Goal: Find specific page/section: Find specific page/section

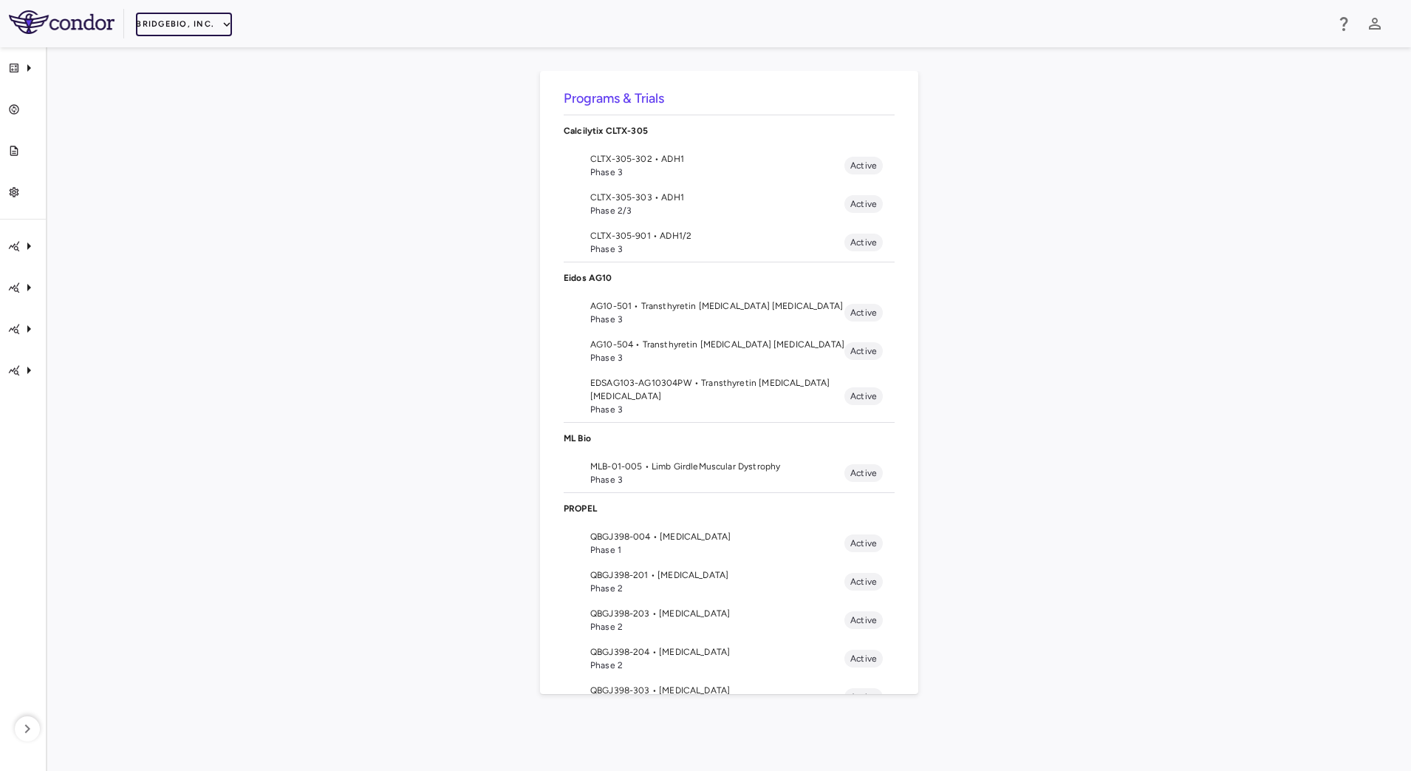
click at [210, 26] on button "BridgeBio, Inc." at bounding box center [184, 25] width 96 height 24
click at [186, 55] on li "Acelyrin" at bounding box center [197, 53] width 123 height 22
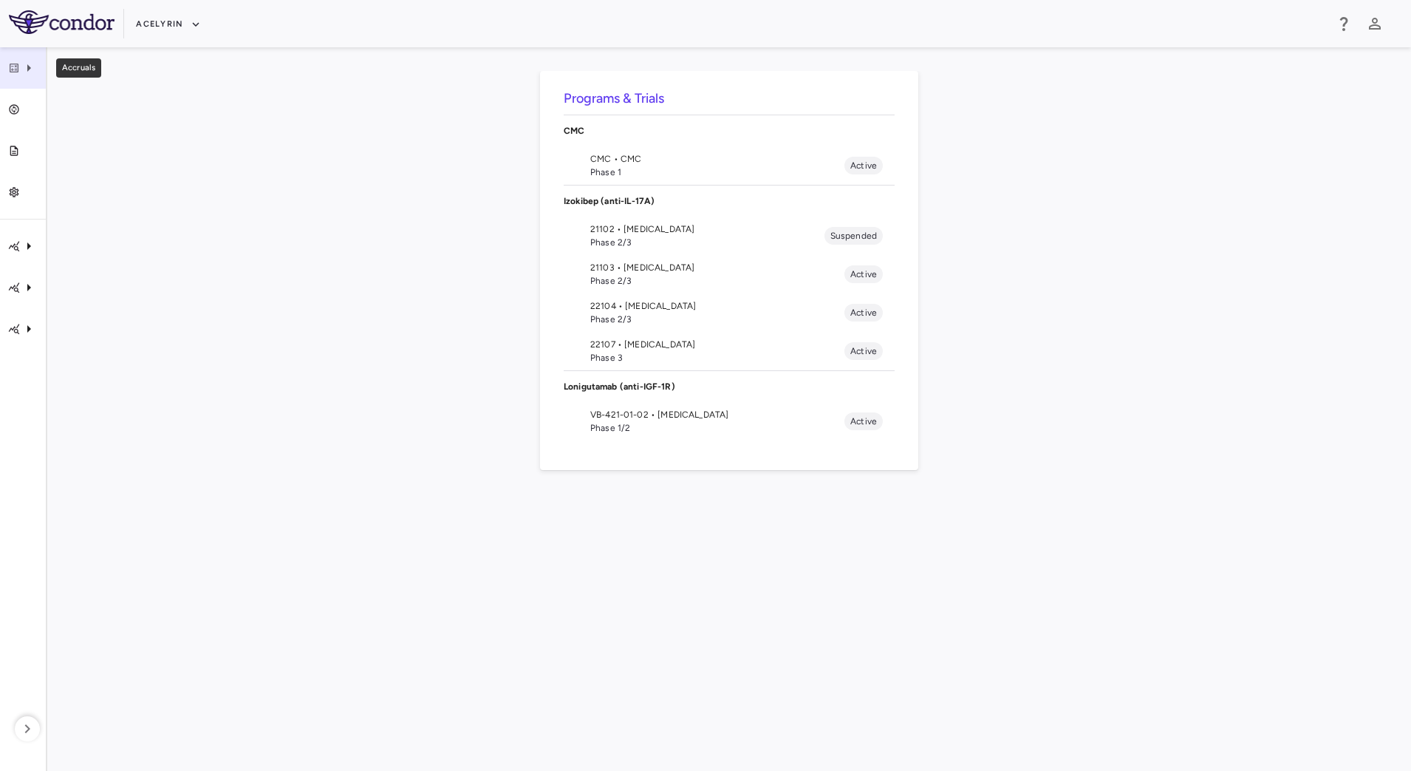
click at [35, 76] on icon "Accruals" at bounding box center [29, 68] width 18 height 18
click at [126, 238] on div at bounding box center [705, 385] width 1411 height 771
click at [32, 731] on icon "button" at bounding box center [27, 729] width 18 height 18
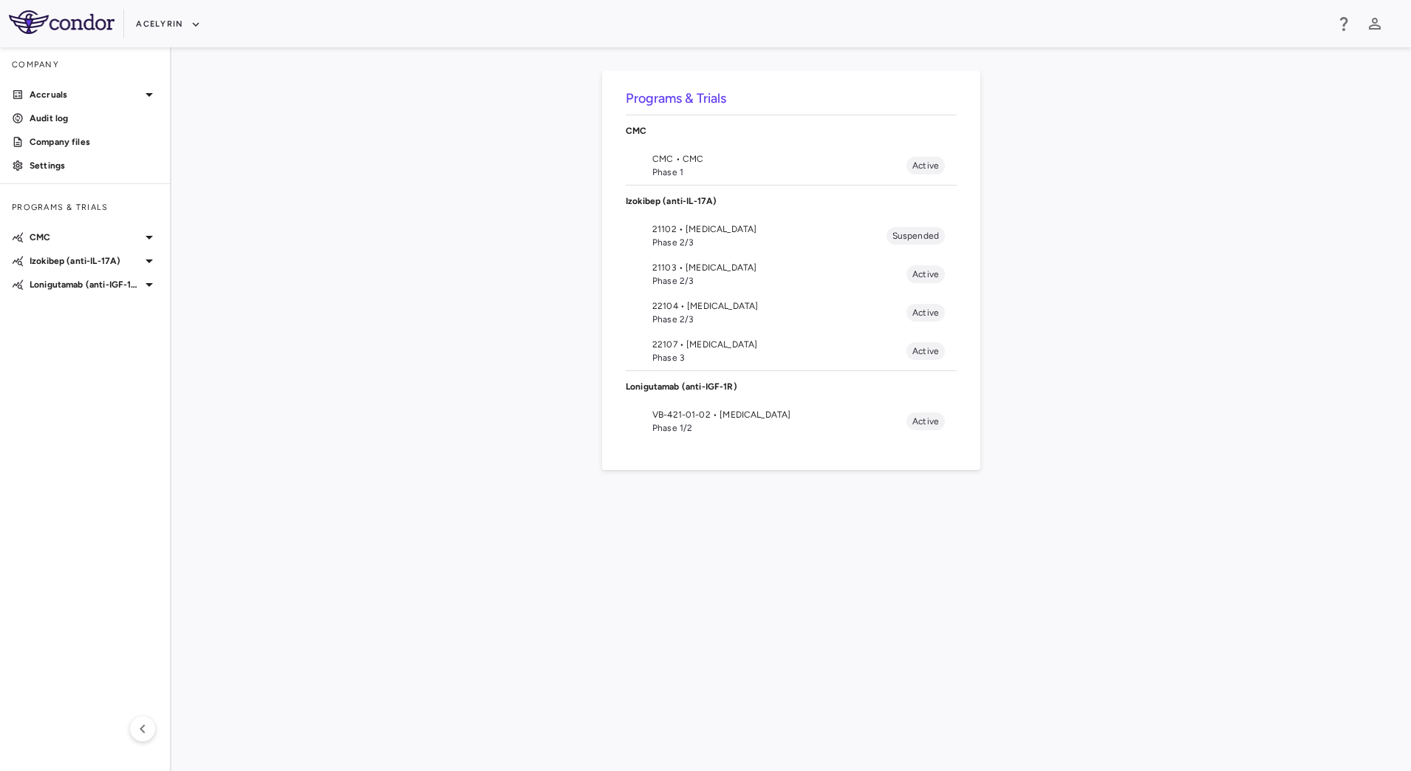
click at [690, 412] on span "VB-421-01-02 • [MEDICAL_DATA]" at bounding box center [779, 414] width 254 height 13
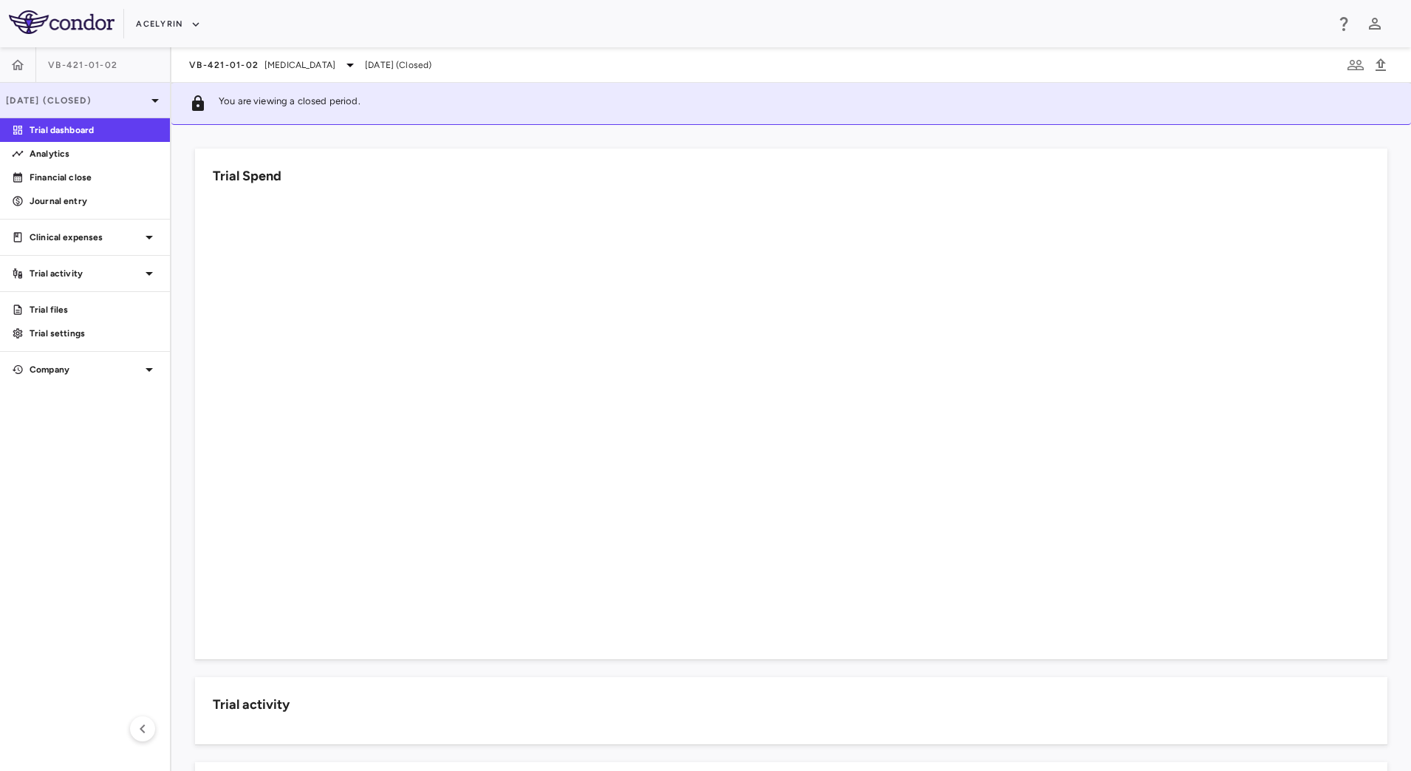
click at [127, 105] on p "[DATE] (Closed)" at bounding box center [76, 100] width 140 height 13
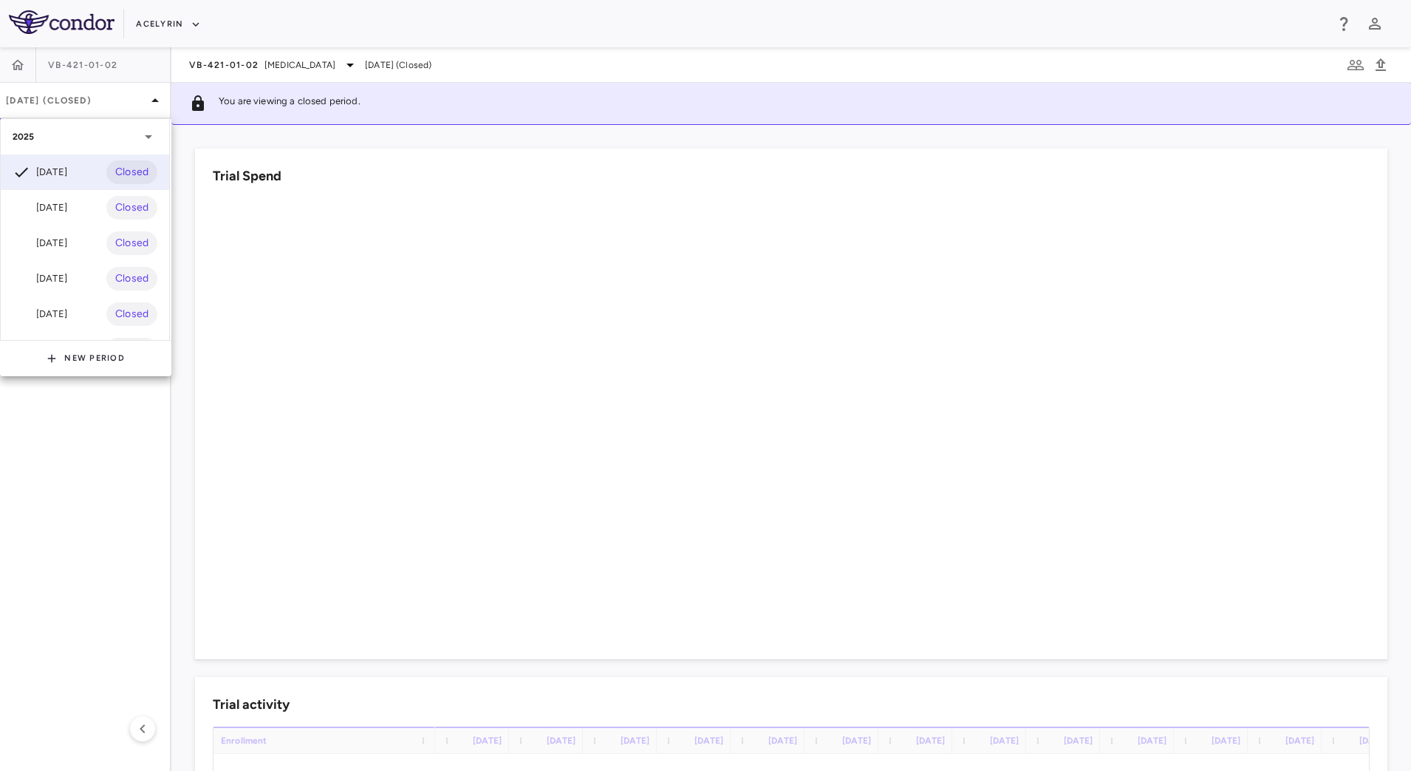
click at [579, 70] on div at bounding box center [705, 385] width 1411 height 771
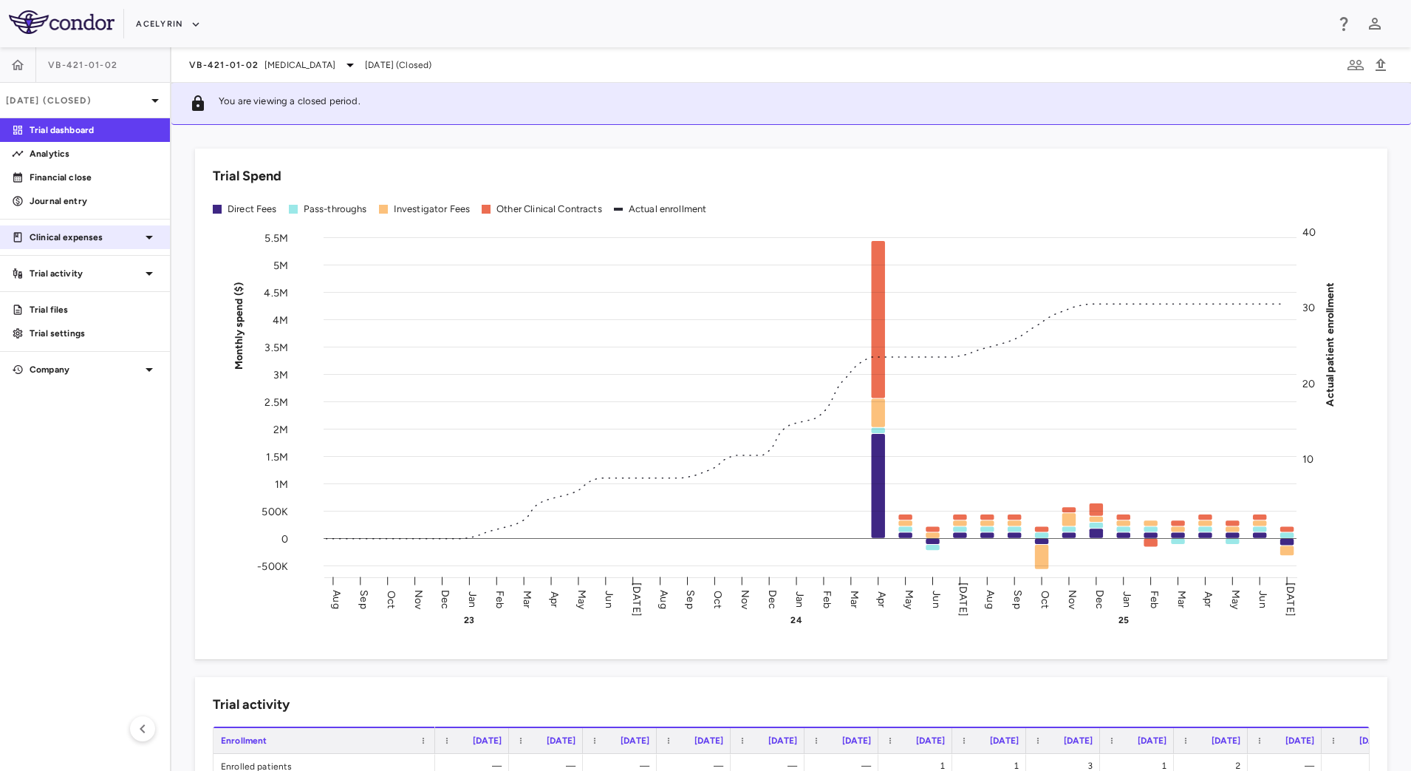
click at [134, 239] on p "Clinical expenses" at bounding box center [85, 237] width 111 height 13
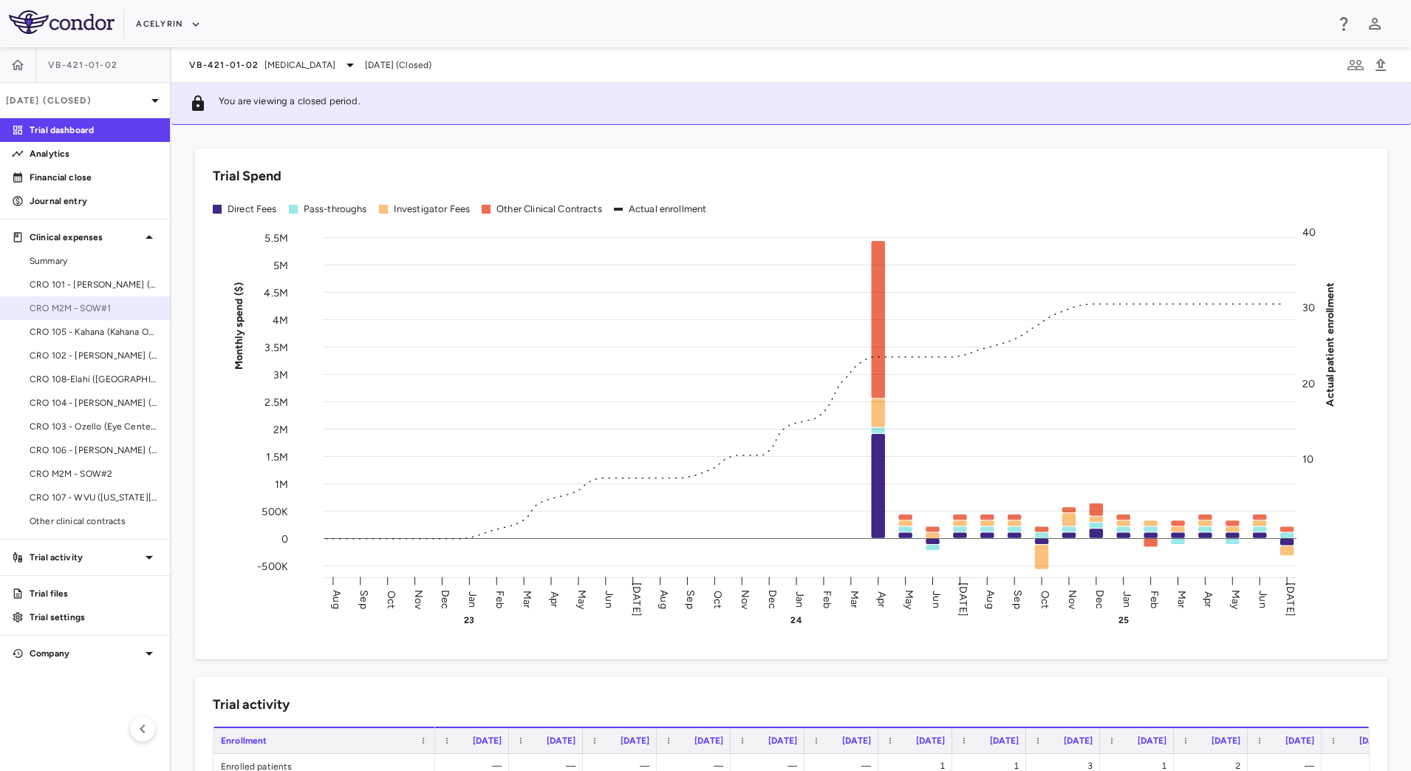
click at [113, 303] on span "CRO M2M - SOW#1" at bounding box center [94, 307] width 129 height 13
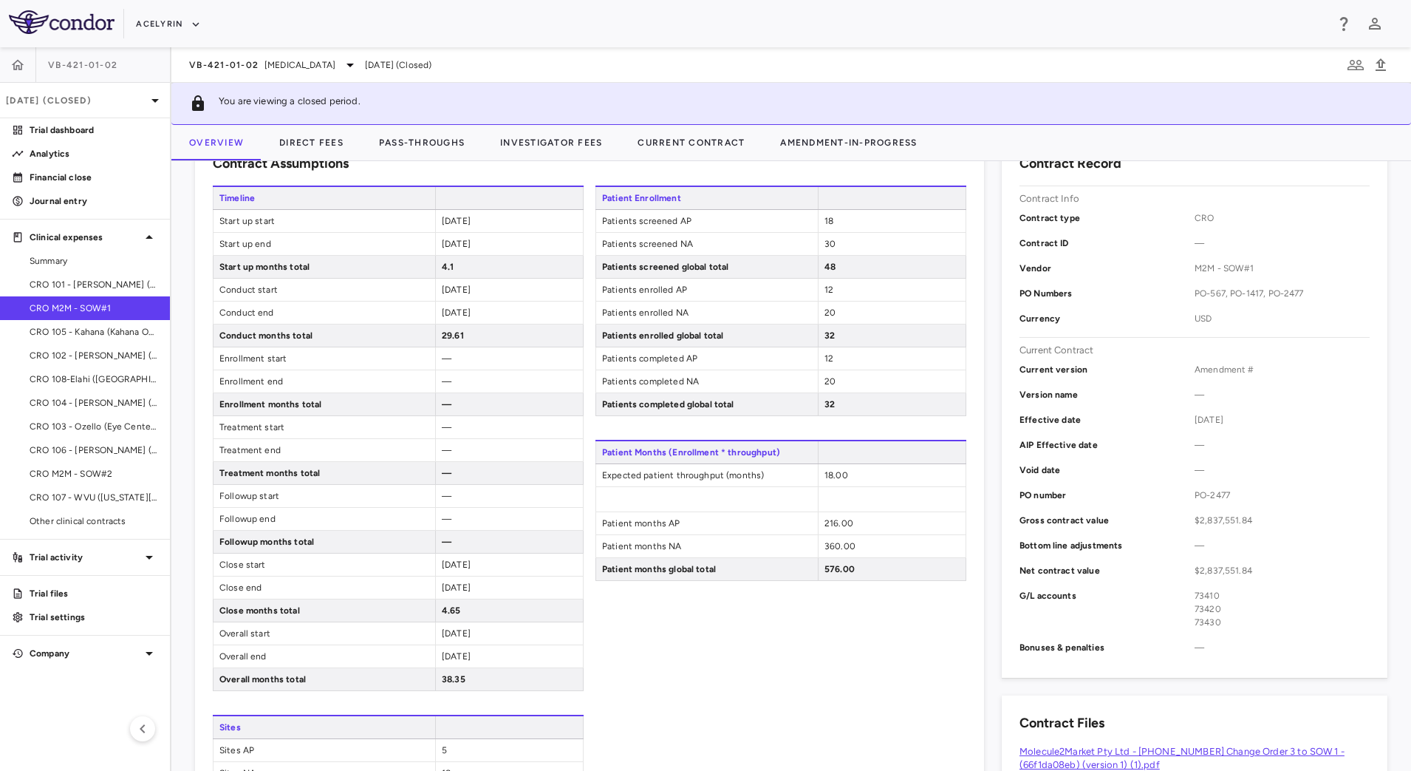
scroll to position [739, 0]
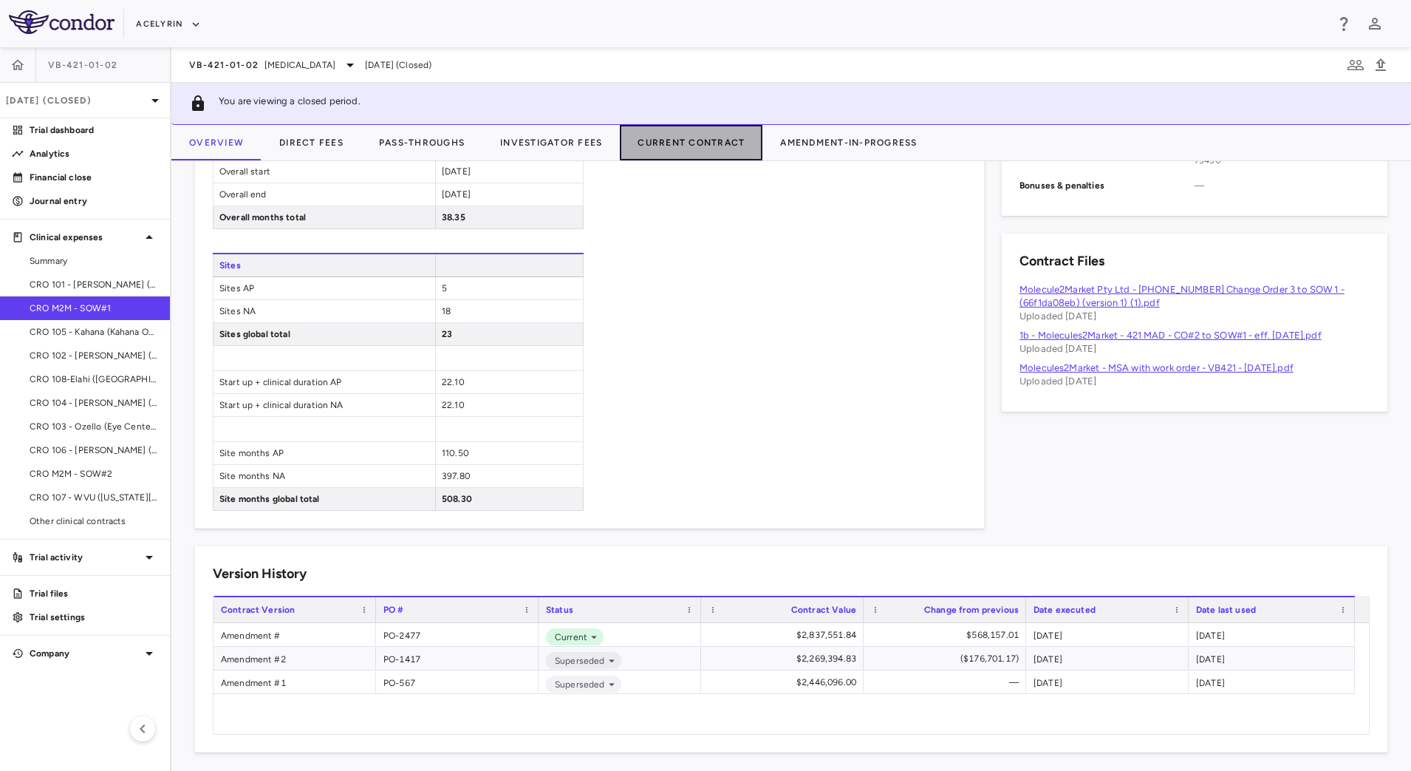
click at [701, 143] on button "Current Contract" at bounding box center [691, 142] width 143 height 35
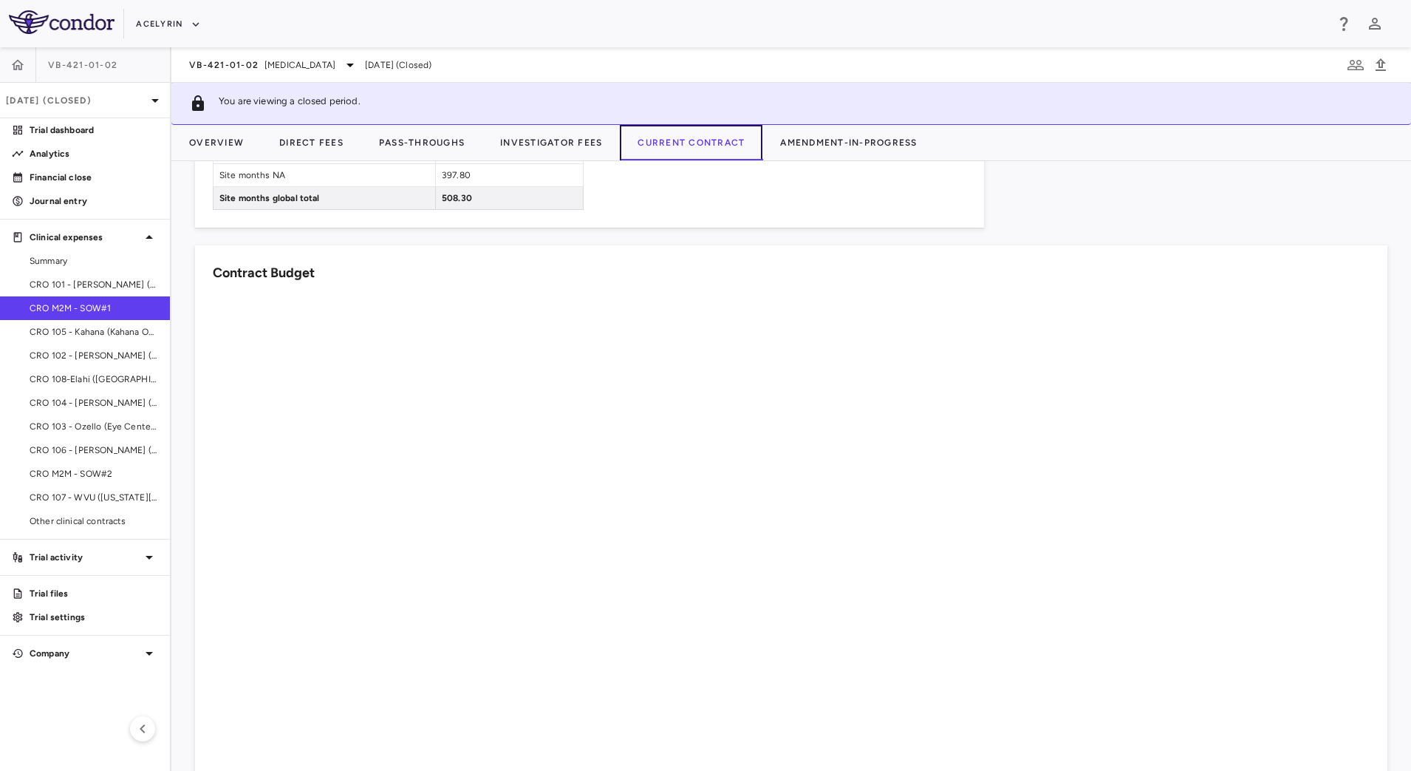
scroll to position [869, 0]
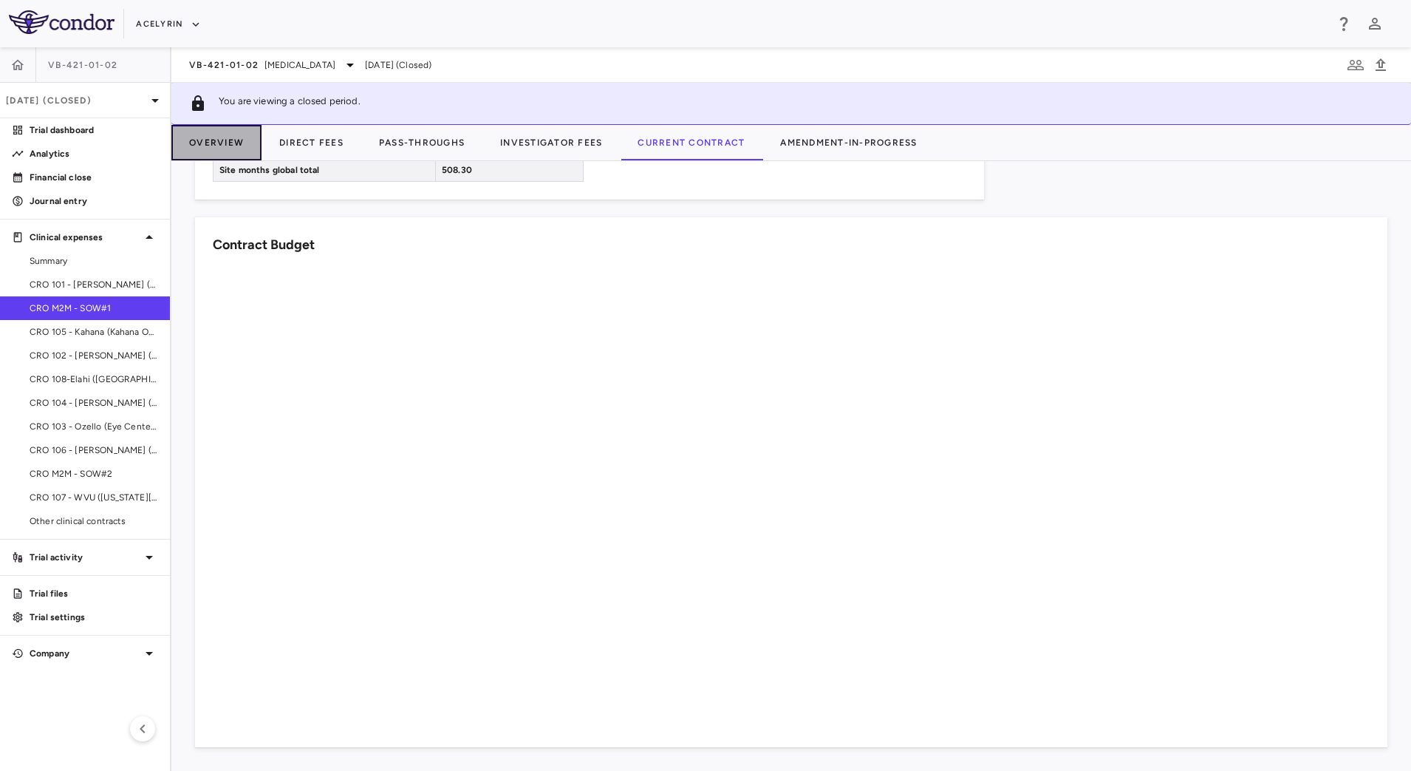
click at [217, 140] on button "Overview" at bounding box center [216, 142] width 90 height 35
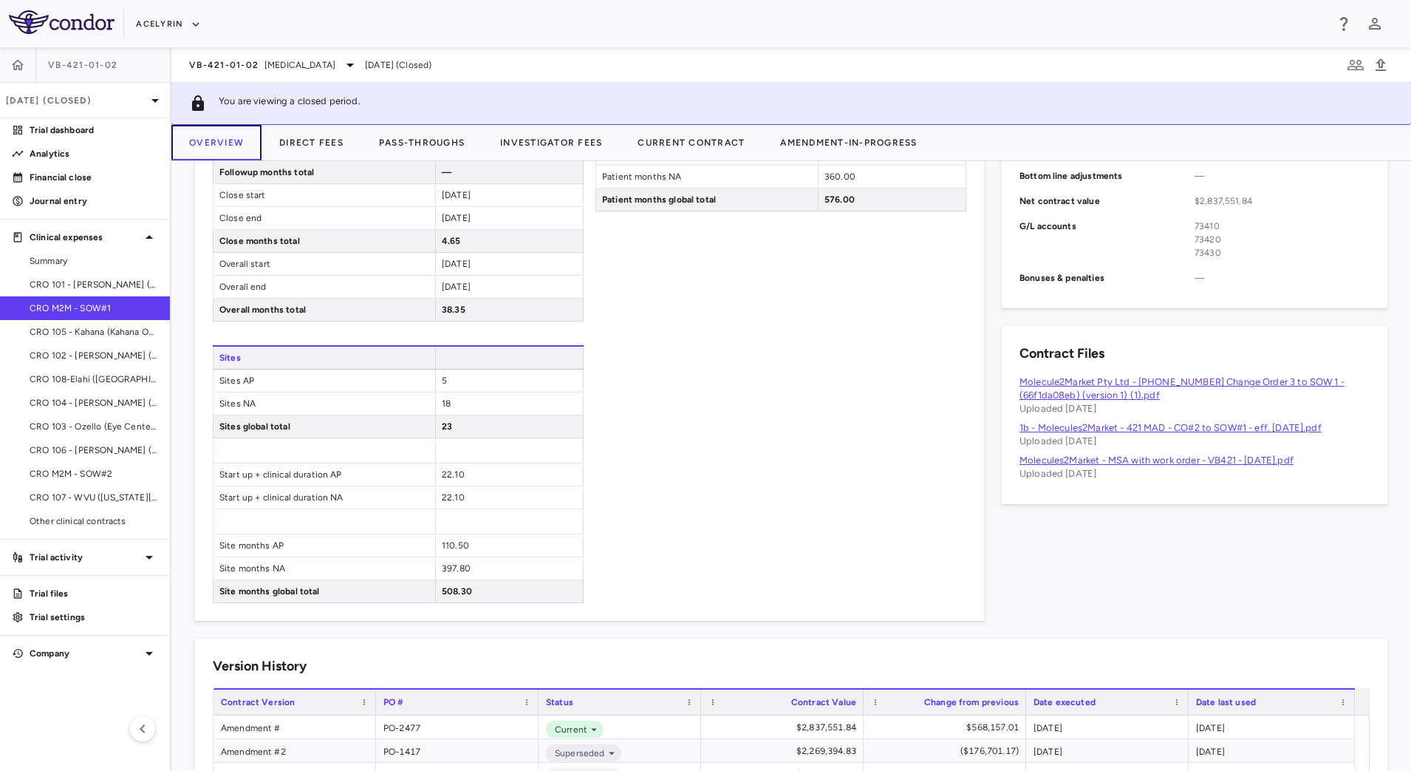
scroll to position [744, 0]
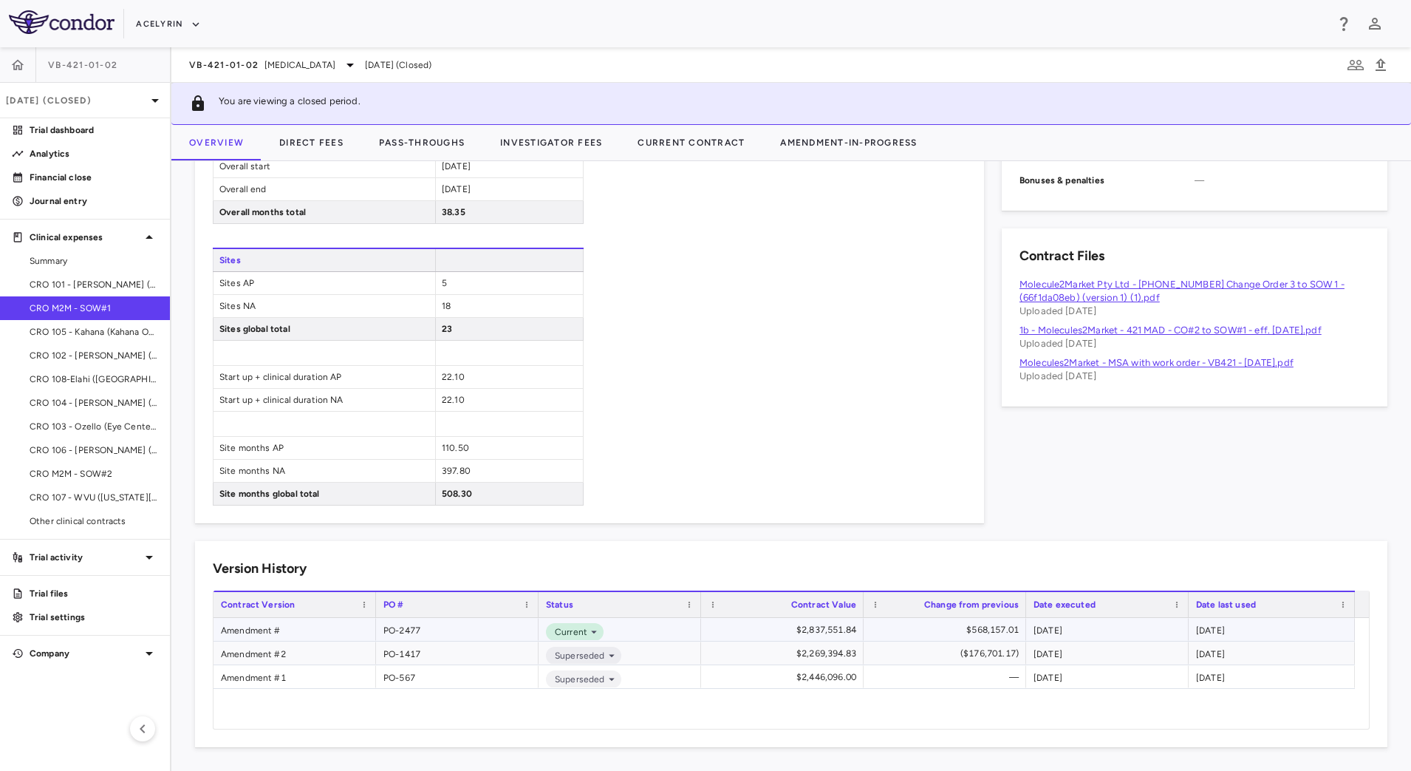
click at [366, 627] on div "Amendment #" at bounding box center [295, 629] width 163 height 23
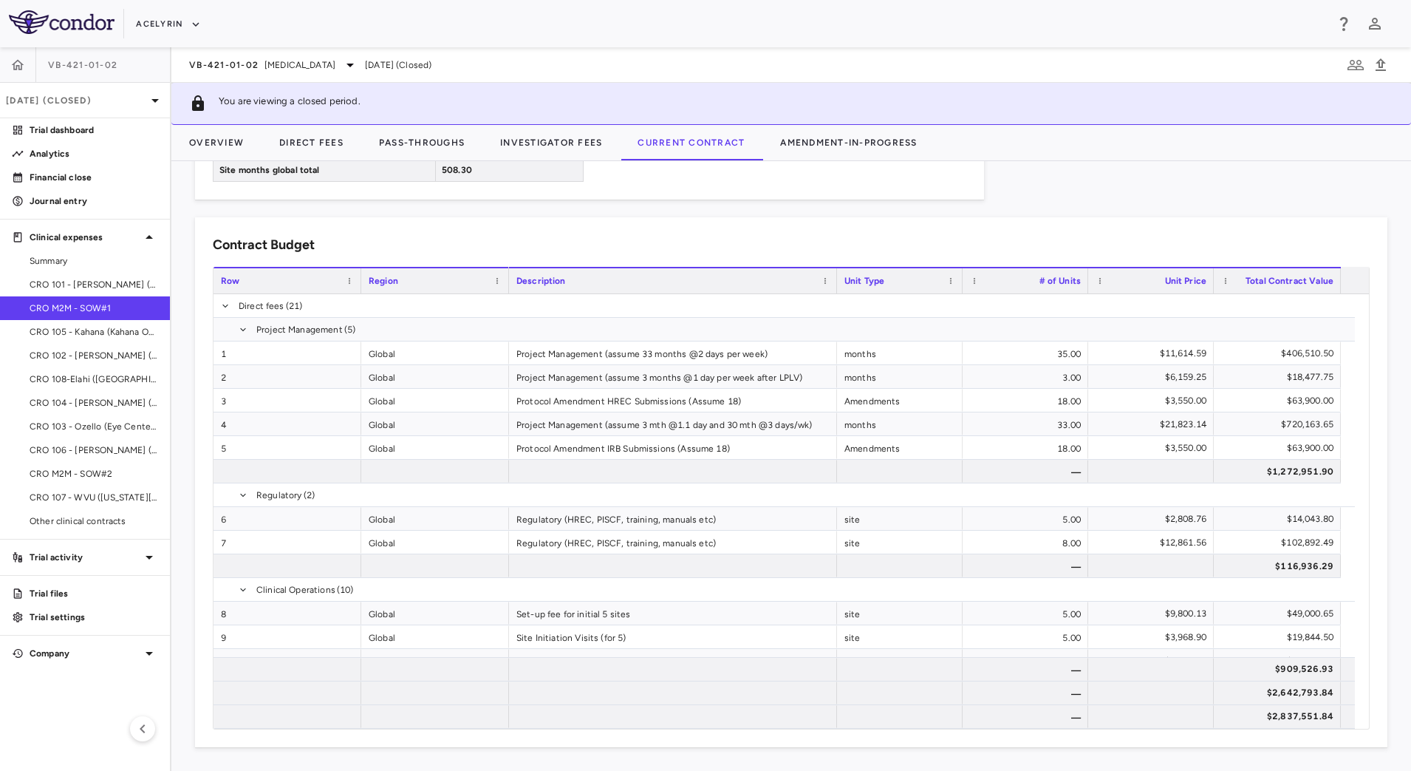
drag, startPoint x: 673, startPoint y: 289, endPoint x: 835, endPoint y: 295, distance: 161.9
click at [835, 295] on div "Row Region Description Unit Type 8" at bounding box center [792, 498] width 1156 height 462
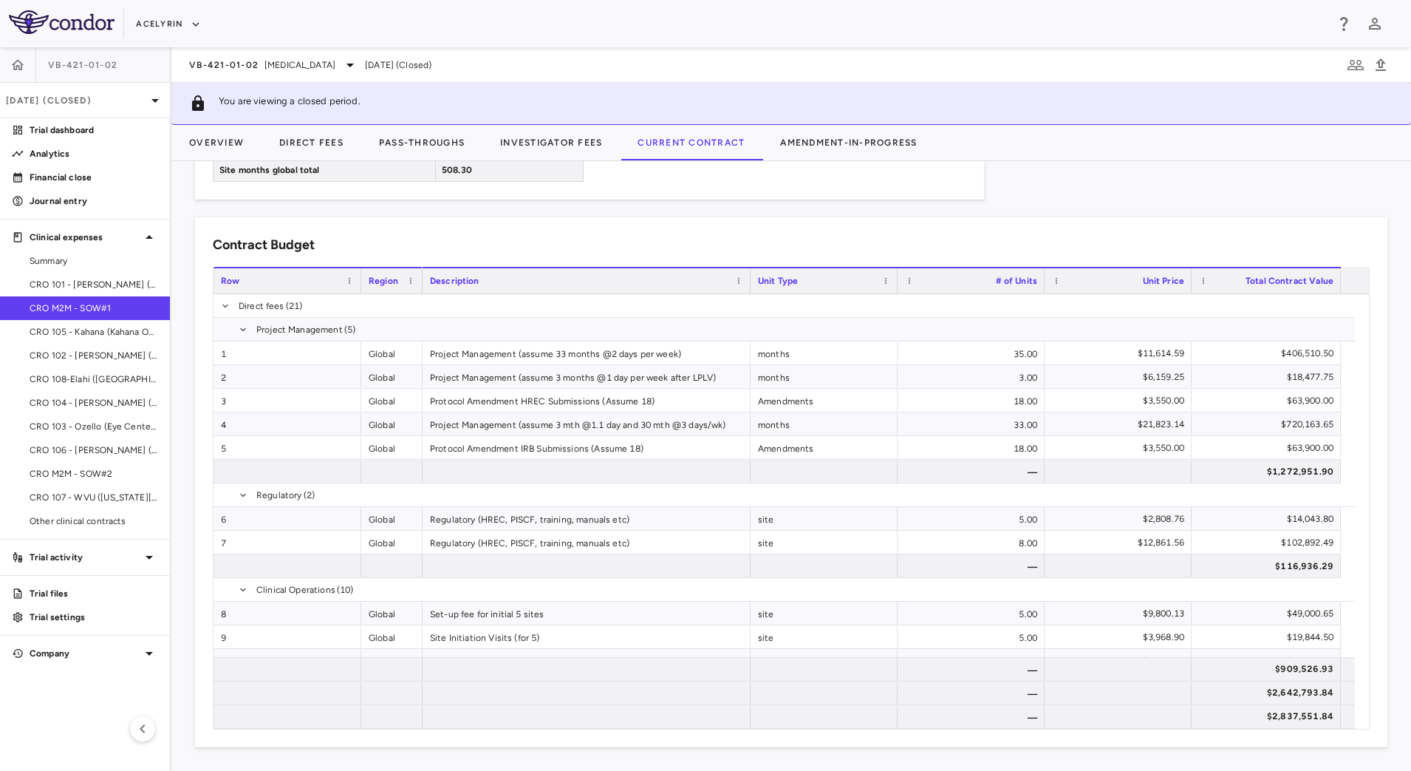
drag, startPoint x: 506, startPoint y: 289, endPoint x: 420, endPoint y: 293, distance: 86.6
click at [420, 293] on div "Row Region Description Unit Type 8" at bounding box center [792, 498] width 1156 height 462
